Goal: Task Accomplishment & Management: Complete application form

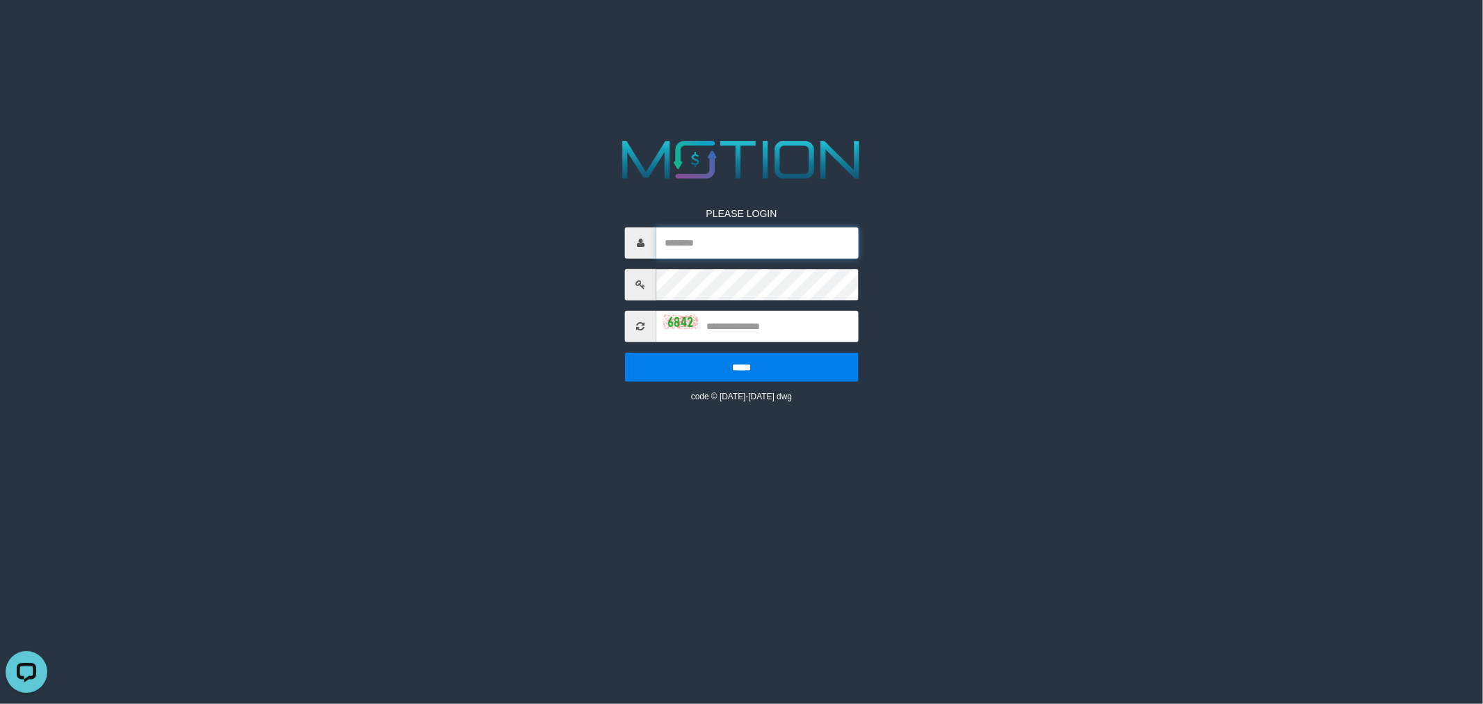
type input "*********"
click at [818, 330] on input "text" at bounding box center [757, 325] width 202 height 31
type input "****"
click at [625, 352] on input "*****" at bounding box center [742, 366] width 234 height 29
